Goal: Information Seeking & Learning: Learn about a topic

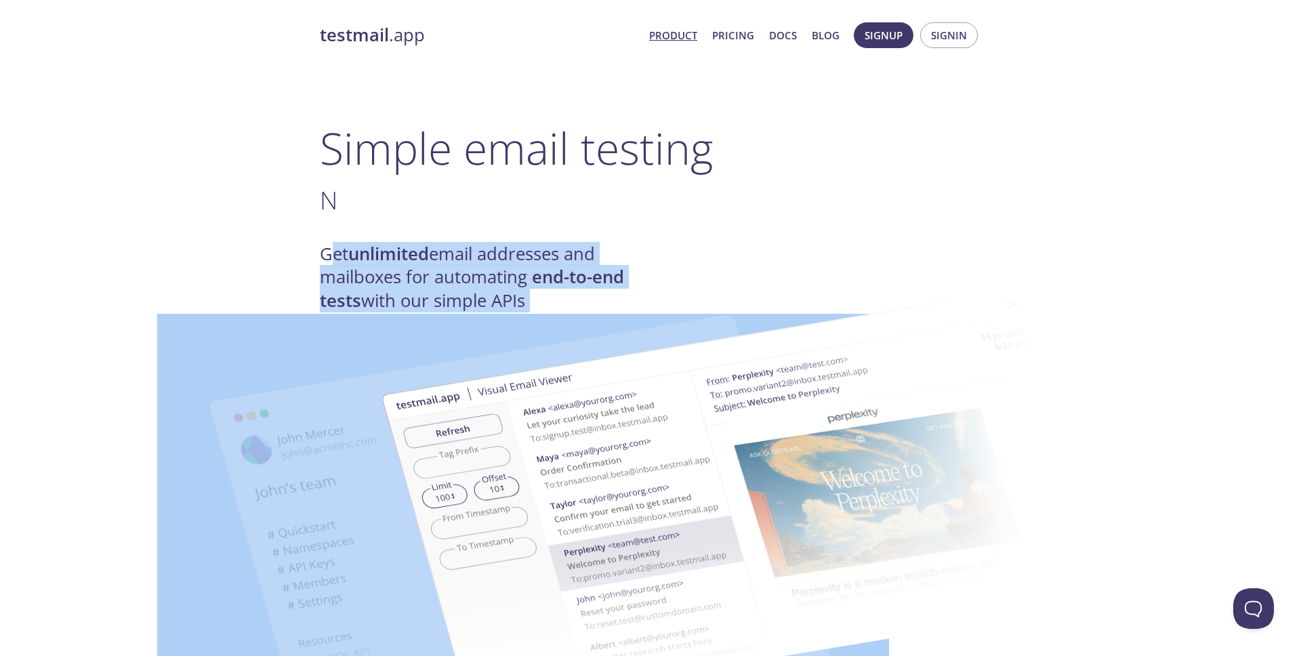
drag, startPoint x: 333, startPoint y: 262, endPoint x: 572, endPoint y: 272, distance: 239.4
click at [539, 252] on h4 "Get unlimited email addresses and mailboxes for automating end-to-end tests wit…" at bounding box center [485, 278] width 331 height 70
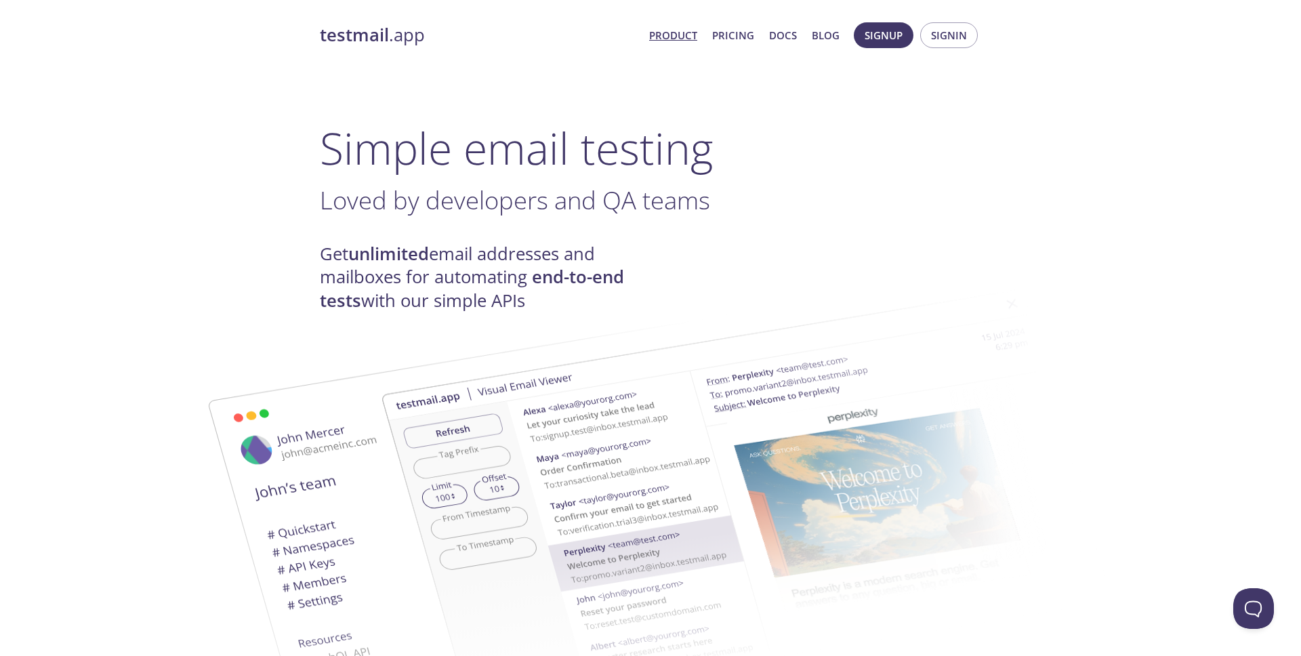
click at [684, 37] on link "Product" at bounding box center [673, 35] width 48 height 18
click at [742, 35] on link "Pricing" at bounding box center [733, 35] width 42 height 18
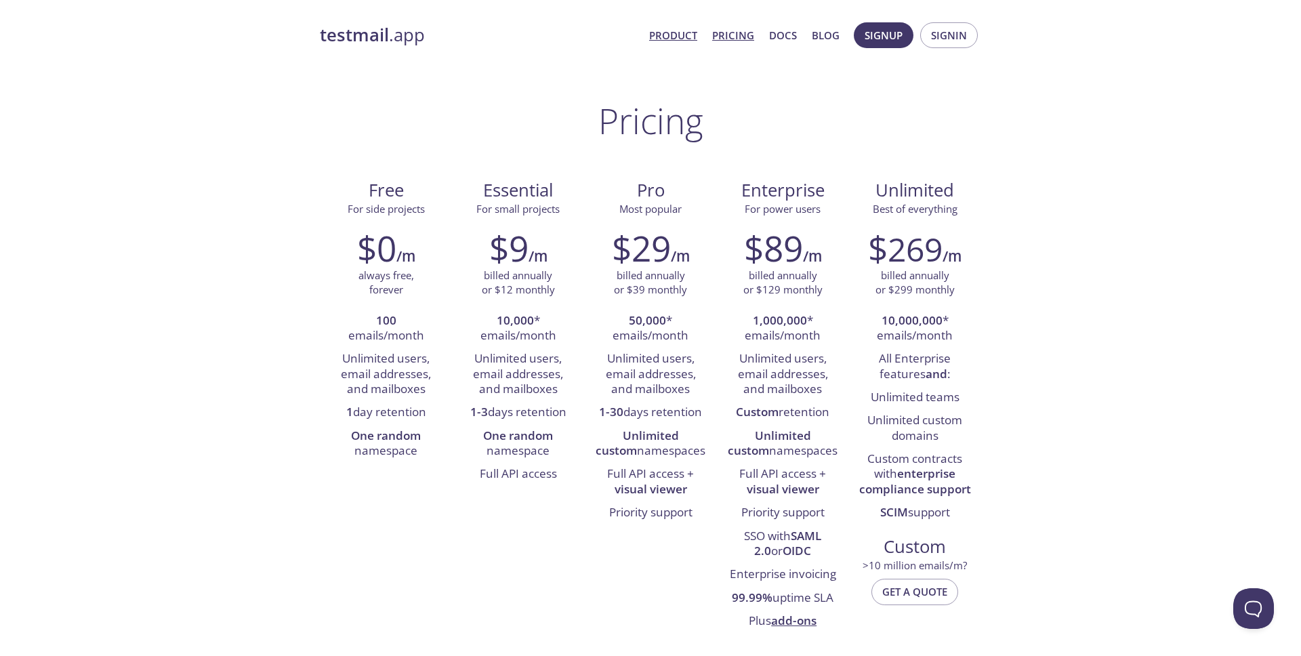
click at [693, 35] on link "Product" at bounding box center [673, 35] width 48 height 18
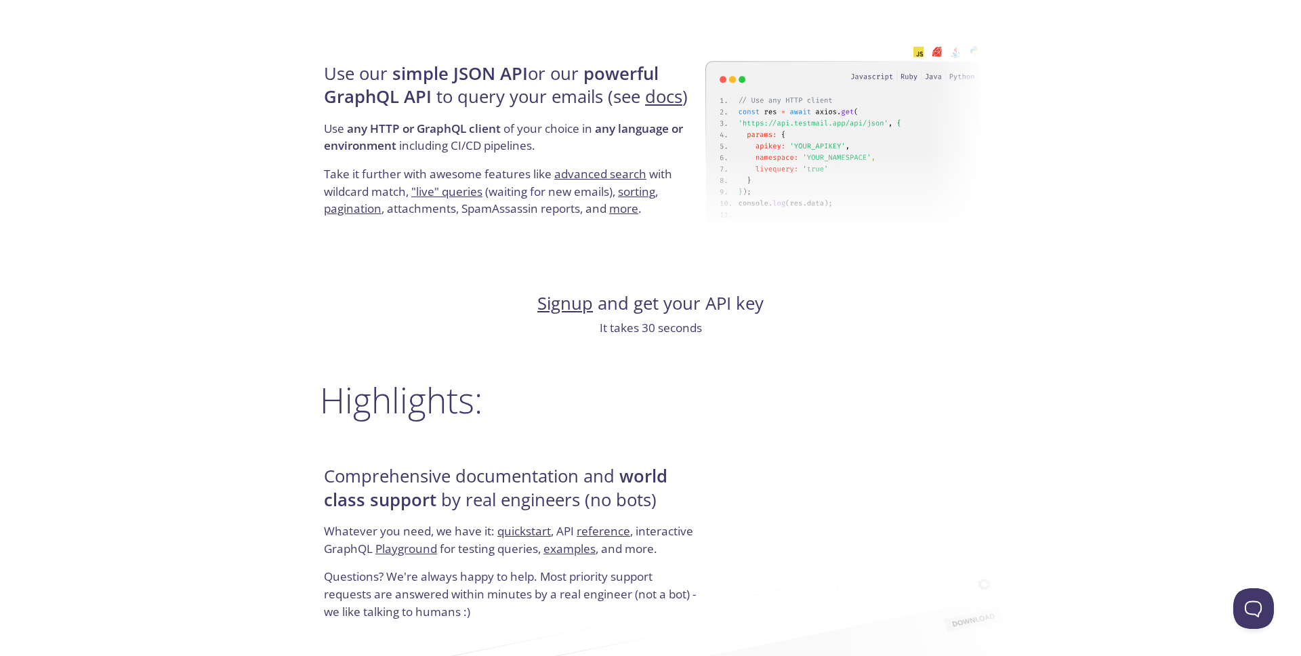
scroll to position [1957, 0]
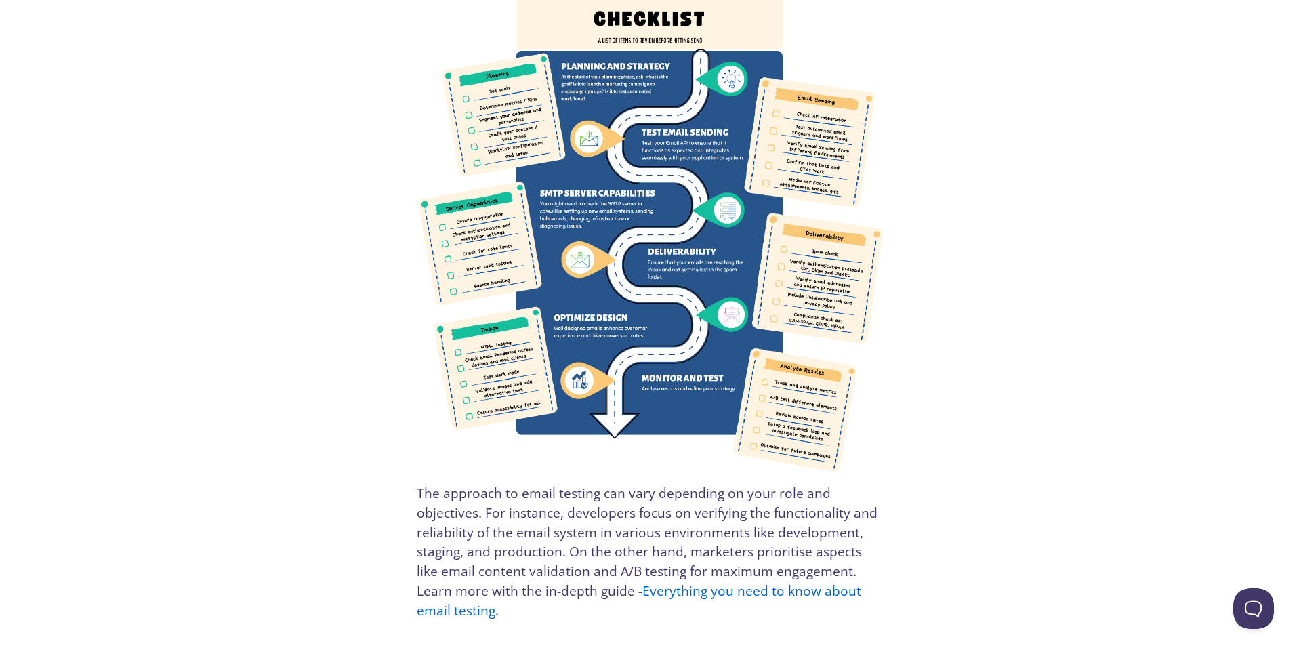
scroll to position [649, 0]
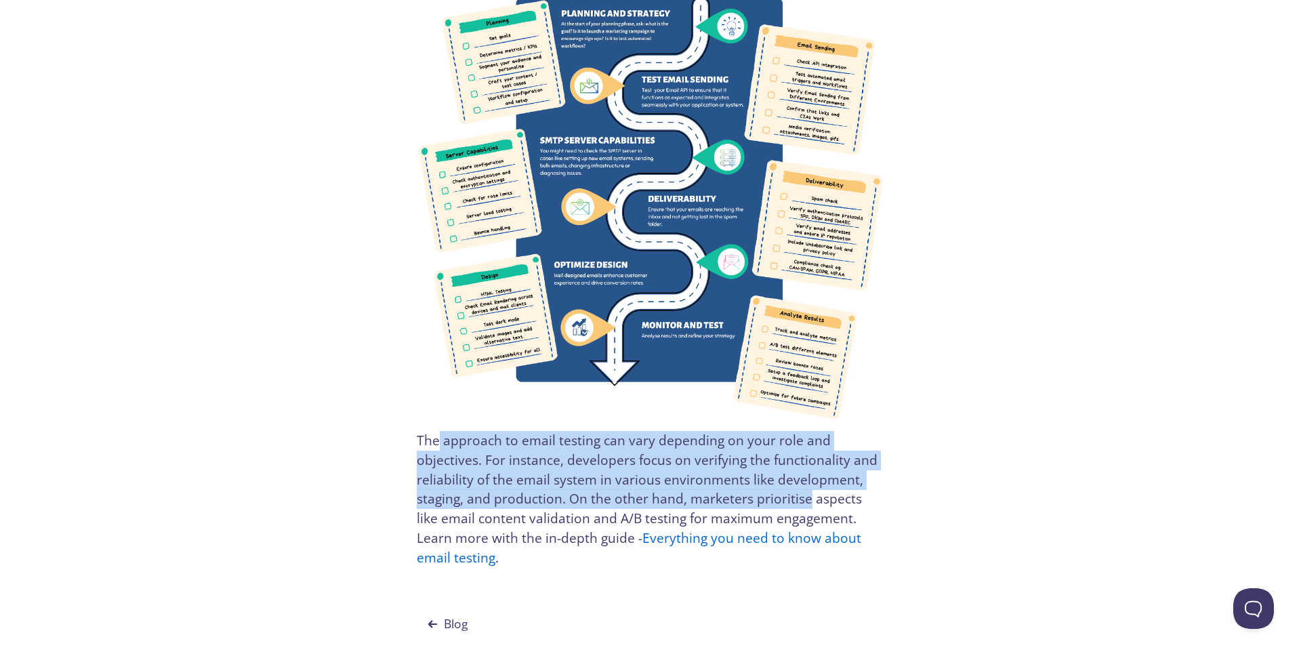
drag, startPoint x: 451, startPoint y: 444, endPoint x: 801, endPoint y: 501, distance: 354.7
click at [801, 501] on p "The approach to email testing can vary depending on your role and objectives. F…" at bounding box center [650, 499] width 467 height 137
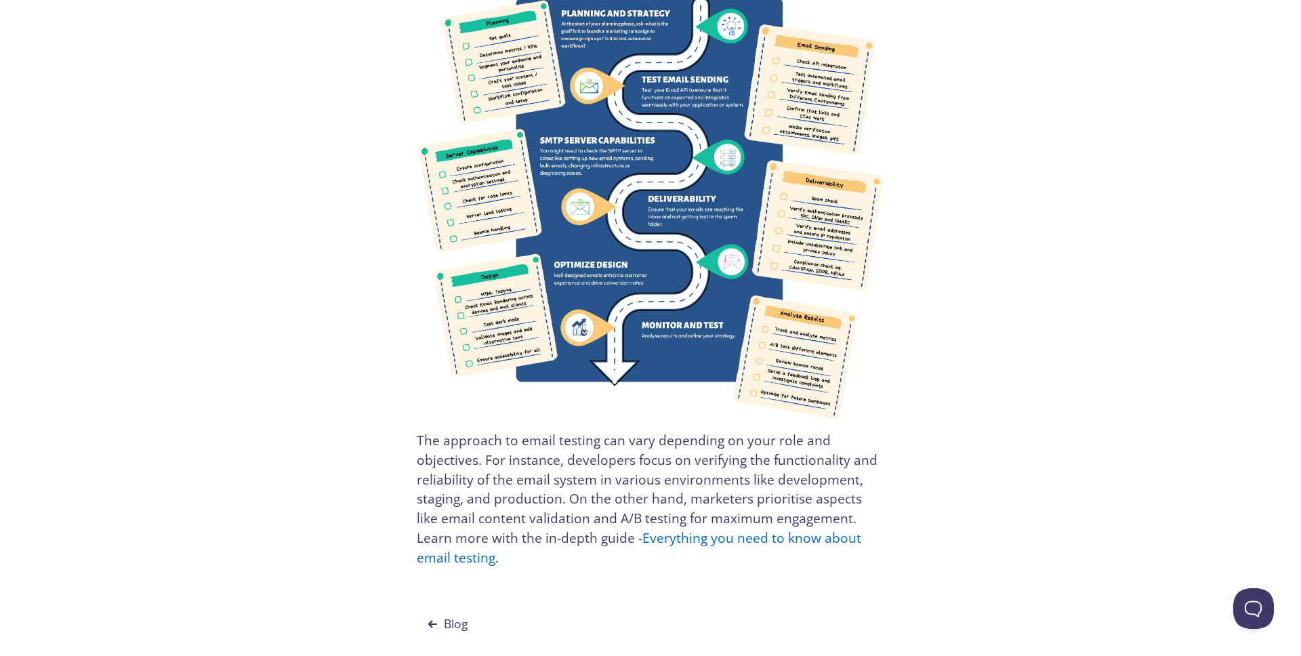
click at [801, 501] on p "The approach to email testing can vary depending on your role and objectives. F…" at bounding box center [650, 499] width 467 height 137
click at [764, 543] on link "Everything you need to know about email testing" at bounding box center [639, 547] width 444 height 39
